Goal: Task Accomplishment & Management: Complete application form

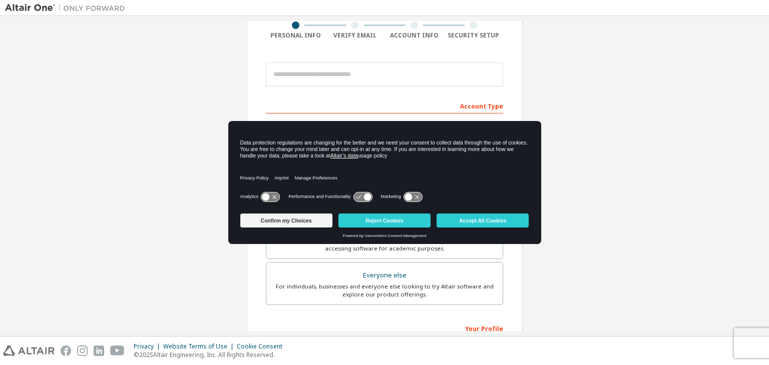
scroll to position [100, 0]
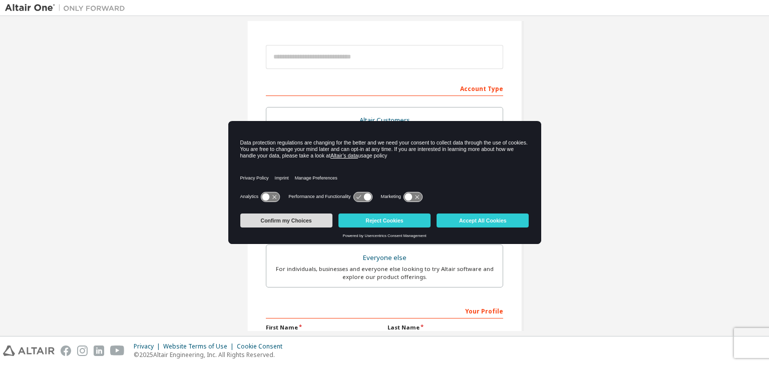
click at [289, 223] on button "Confirm my Choices" at bounding box center [286, 221] width 92 height 14
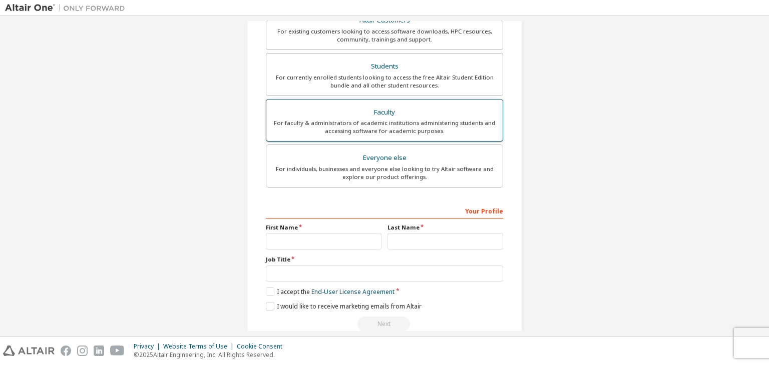
scroll to position [218, 0]
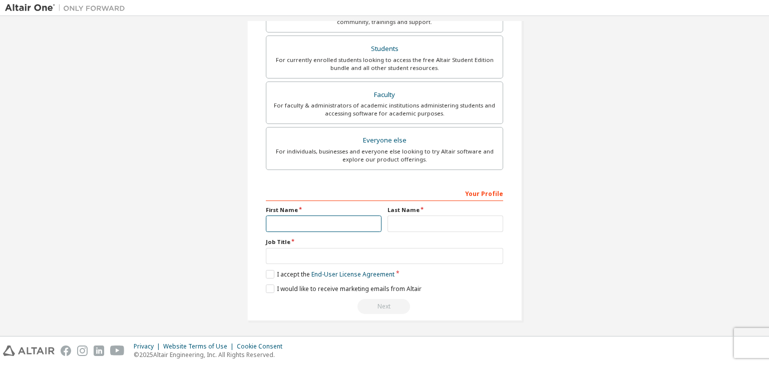
click at [322, 221] on input "text" at bounding box center [324, 224] width 116 height 17
type input "*****"
click at [430, 227] on input "text" at bounding box center [445, 224] width 116 height 17
type input "*******"
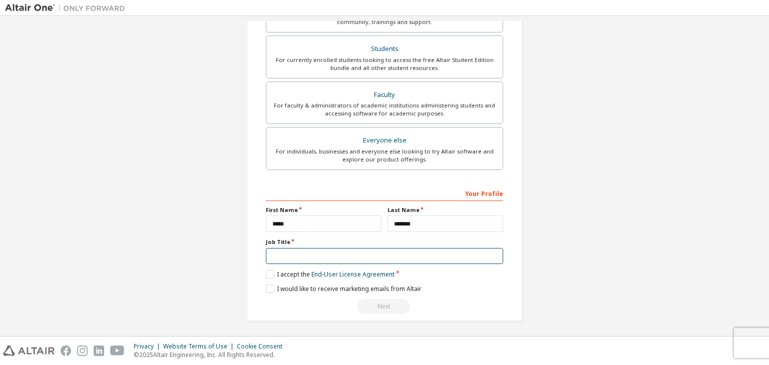
click at [380, 254] on input "text" at bounding box center [384, 256] width 237 height 17
type input "*********"
click at [266, 273] on label "I accept the End-User License Agreement" at bounding box center [330, 274] width 129 height 9
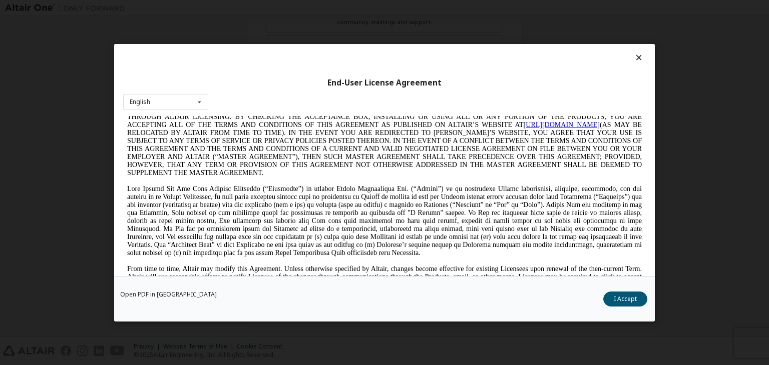
scroll to position [50, 0]
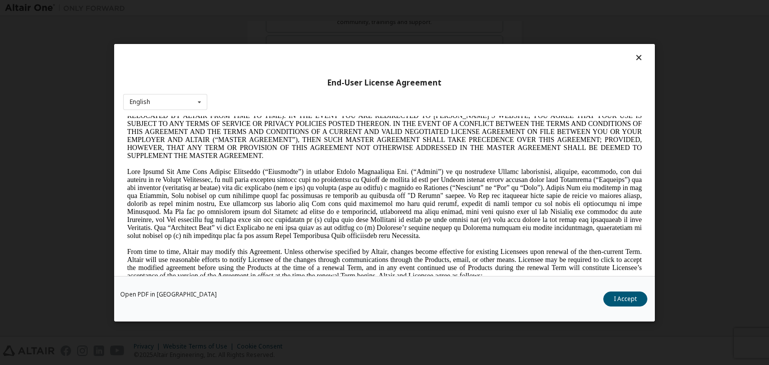
drag, startPoint x: 614, startPoint y: 295, endPoint x: 607, endPoint y: 295, distance: 7.0
click at [613, 295] on button "I Accept" at bounding box center [625, 299] width 44 height 15
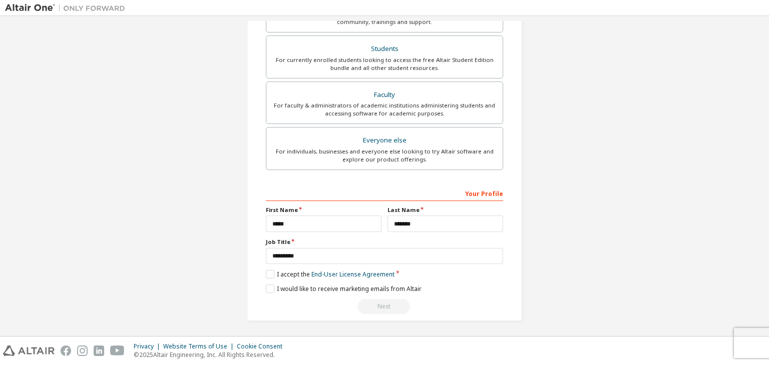
click at [314, 303] on div "Next" at bounding box center [384, 306] width 237 height 15
click at [437, 303] on div "Next" at bounding box center [384, 306] width 237 height 15
click at [372, 307] on div "Next" at bounding box center [384, 306] width 237 height 15
click at [268, 287] on label "I would like to receive marketing emails from Altair" at bounding box center [344, 289] width 156 height 9
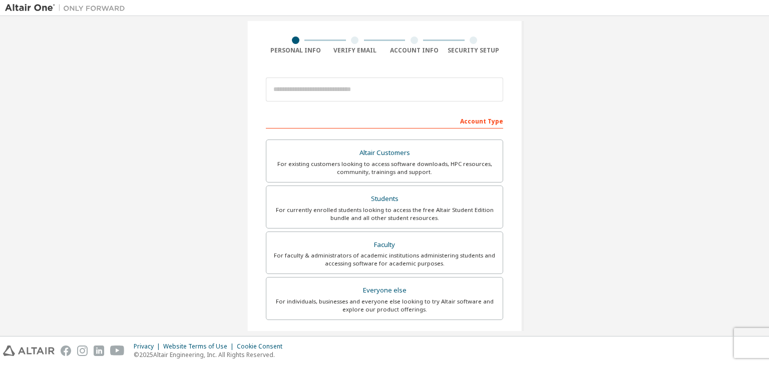
scroll to position [18, 0]
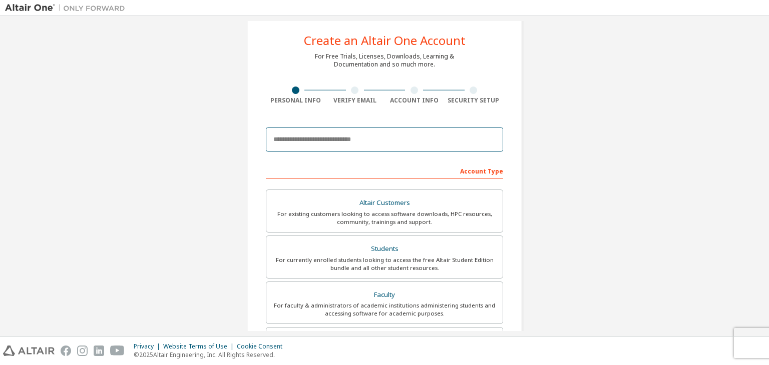
click at [297, 143] on input "email" at bounding box center [384, 140] width 237 height 24
type input "**********"
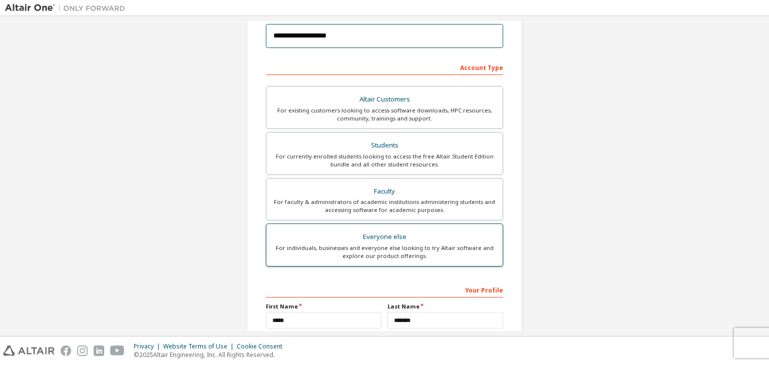
scroll to position [118, 0]
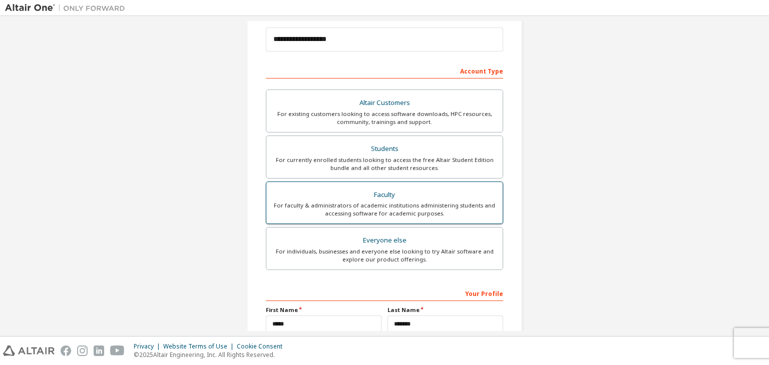
click at [377, 202] on div "For faculty & administrators of academic institutions administering students an…" at bounding box center [384, 210] width 224 height 16
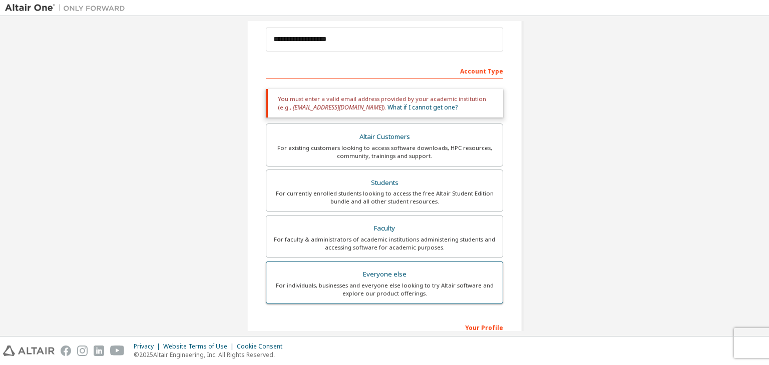
click at [368, 288] on div "For individuals, businesses and everyone else looking to try Altair software an…" at bounding box center [384, 290] width 224 height 16
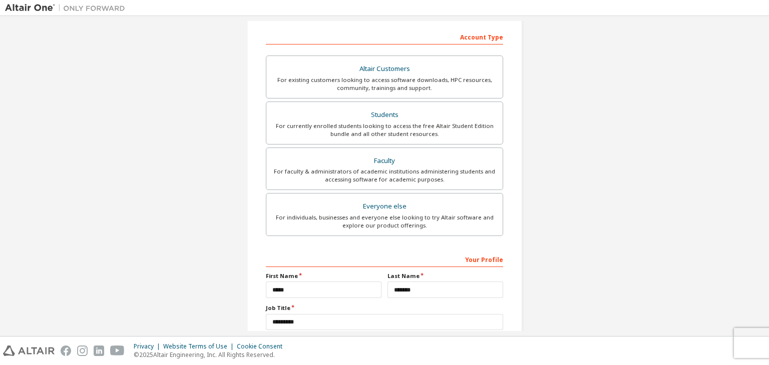
scroll to position [218, 0]
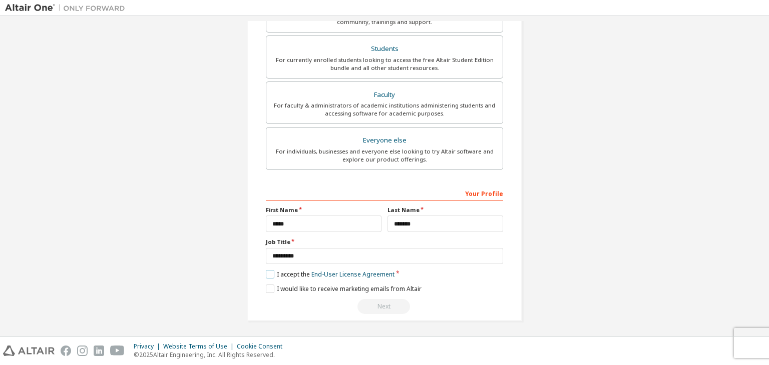
click at [268, 270] on label "I accept the End-User License Agreement" at bounding box center [330, 274] width 129 height 9
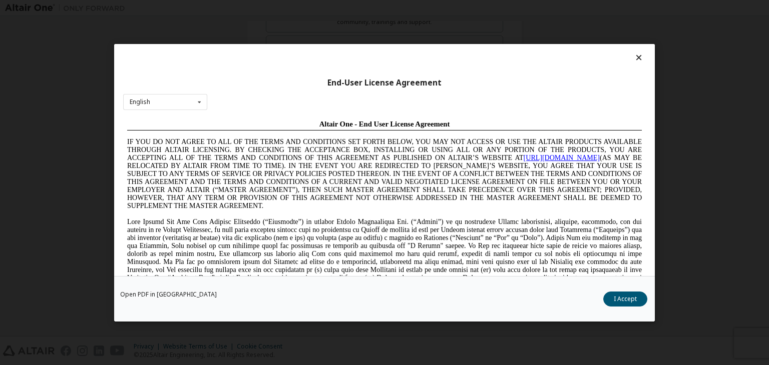
scroll to position [0, 0]
click at [625, 301] on button "I Accept" at bounding box center [625, 299] width 44 height 15
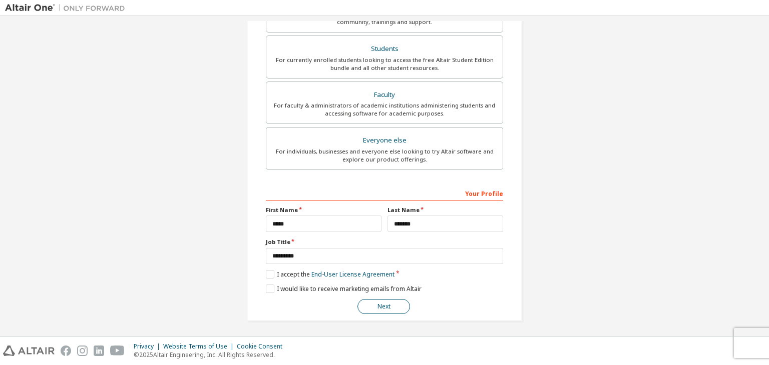
click at [387, 307] on button "Next" at bounding box center [383, 306] width 53 height 15
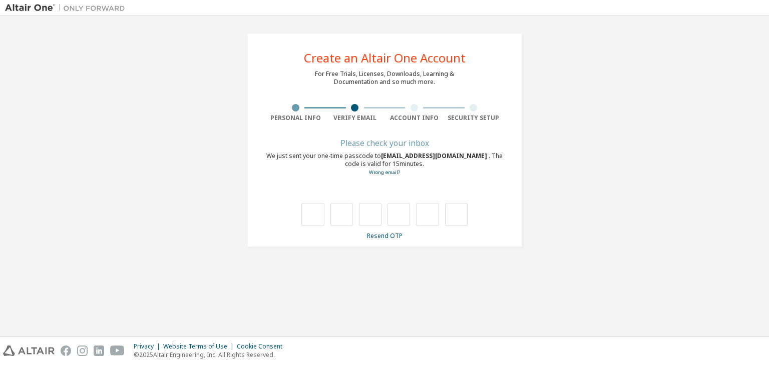
type input "*"
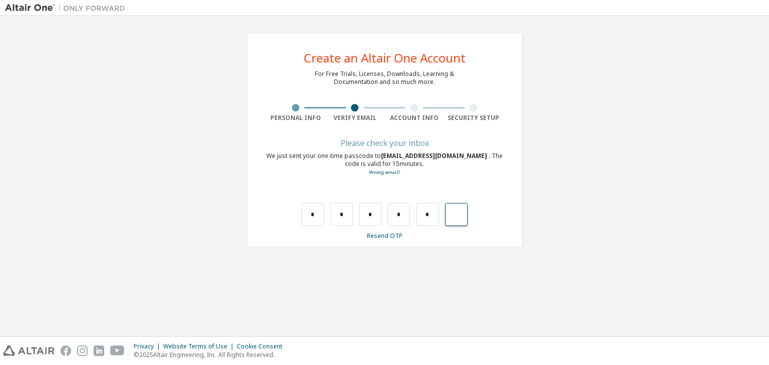
type input "*"
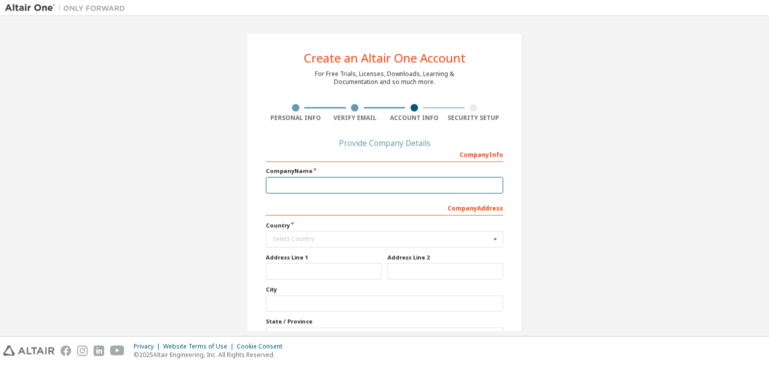
click at [352, 180] on input "text" at bounding box center [384, 185] width 237 height 17
type input "**********"
click at [296, 236] on div "Select Country" at bounding box center [382, 239] width 218 height 6
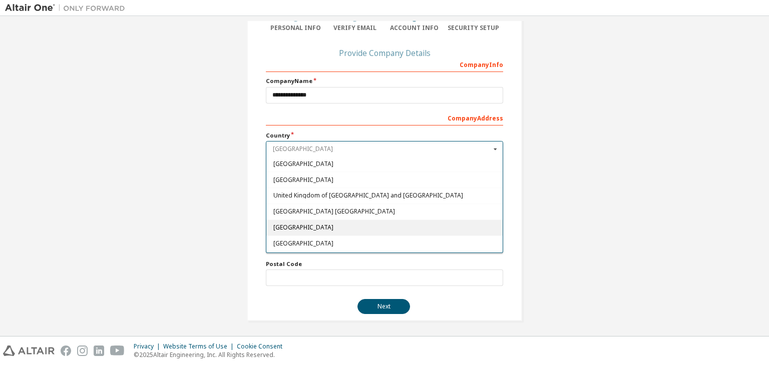
scroll to position [3490, 0]
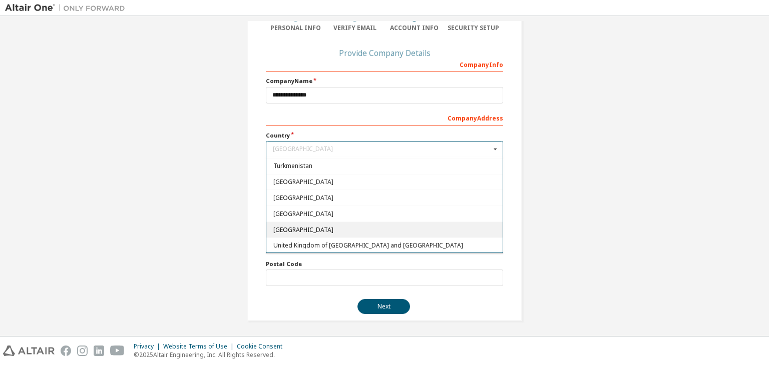
click at [337, 227] on span "[GEOGRAPHIC_DATA]" at bounding box center [384, 230] width 223 height 6
type input "***"
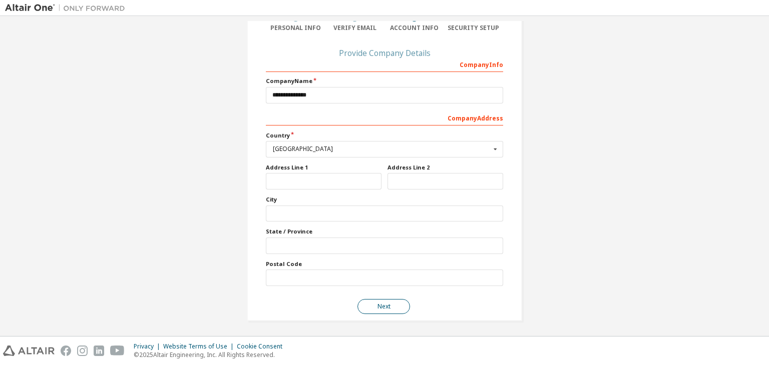
click at [370, 302] on button "Next" at bounding box center [383, 306] width 53 height 15
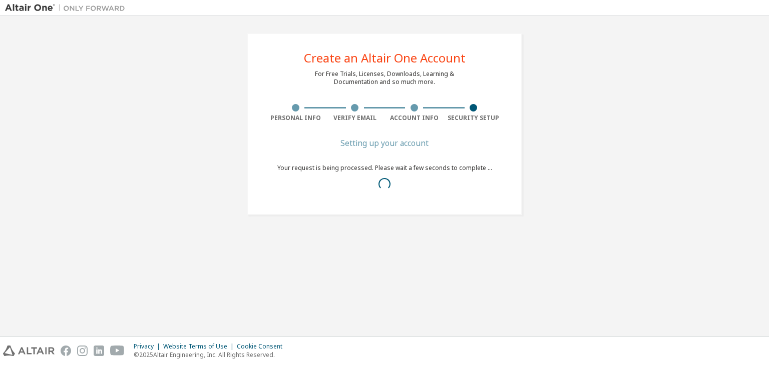
scroll to position [0, 0]
